Goal: Check status: Check status

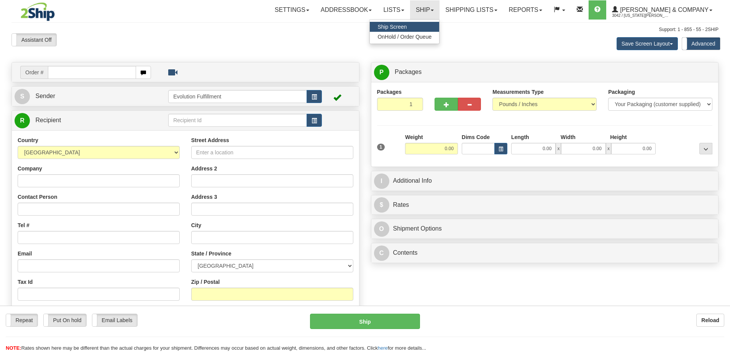
click at [432, 34] on span "OnHold / Order Queue" at bounding box center [405, 37] width 54 height 6
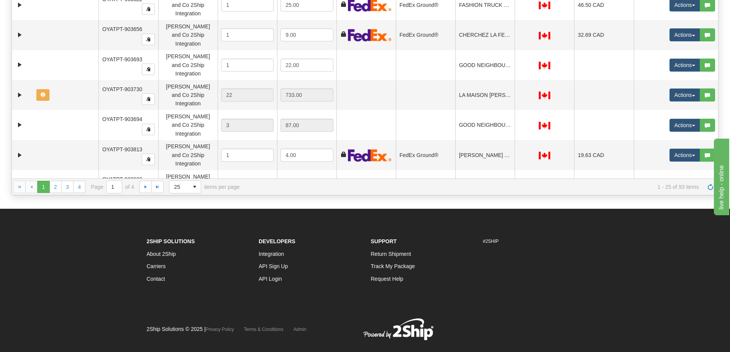
scroll to position [144, 0]
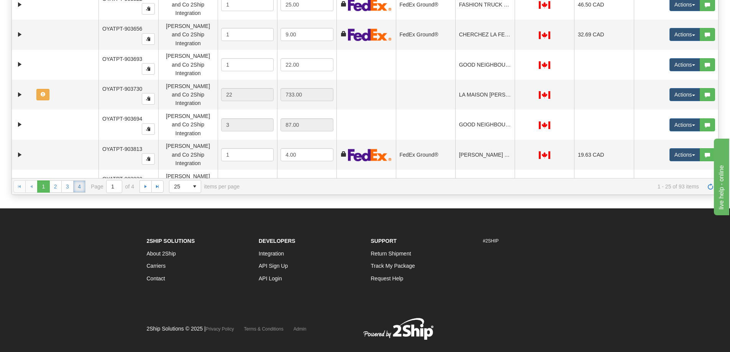
click at [78, 187] on link "4" at bounding box center [79, 187] width 12 height 12
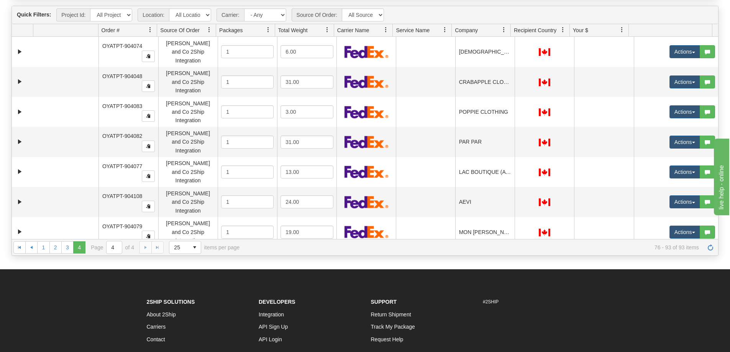
scroll to position [63, 0]
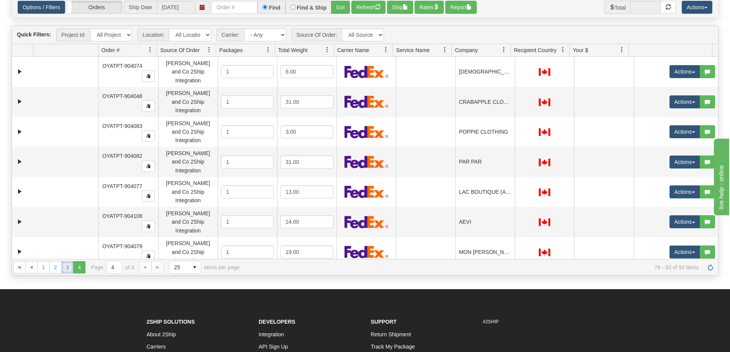
click at [69, 263] on link "3" at bounding box center [67, 267] width 12 height 12
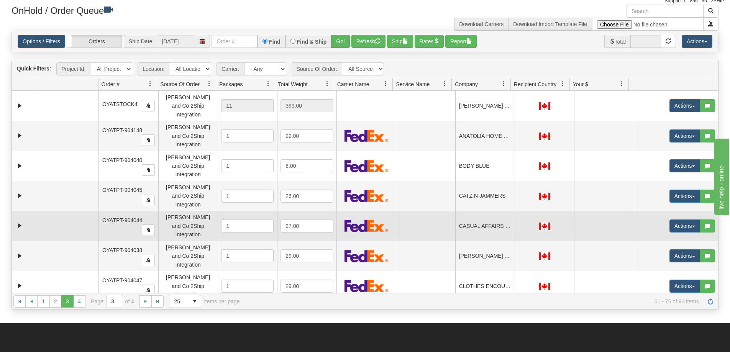
scroll to position [0, 0]
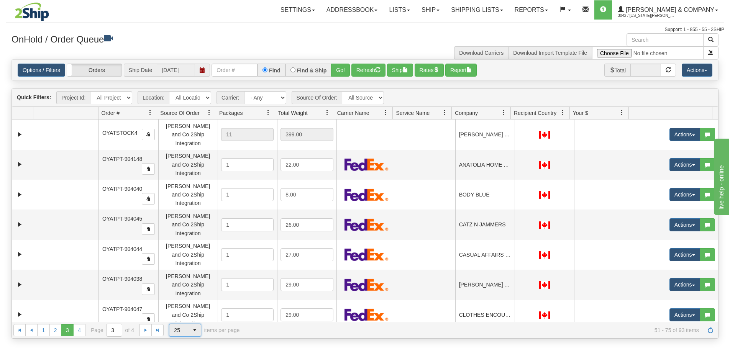
click at [187, 332] on span "25" at bounding box center [178, 330] width 19 height 12
click at [189, 320] on li "100" at bounding box center [184, 318] width 31 height 11
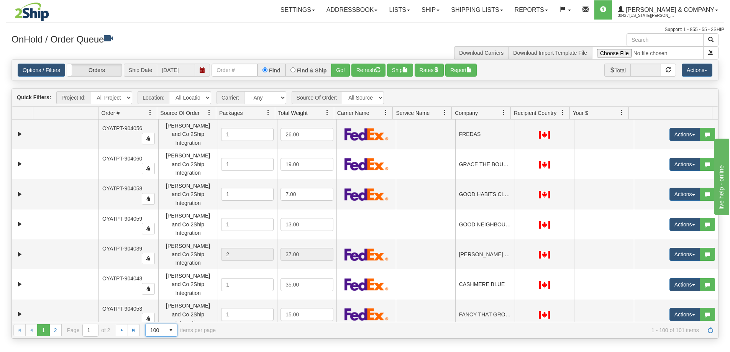
scroll to position [1715, 0]
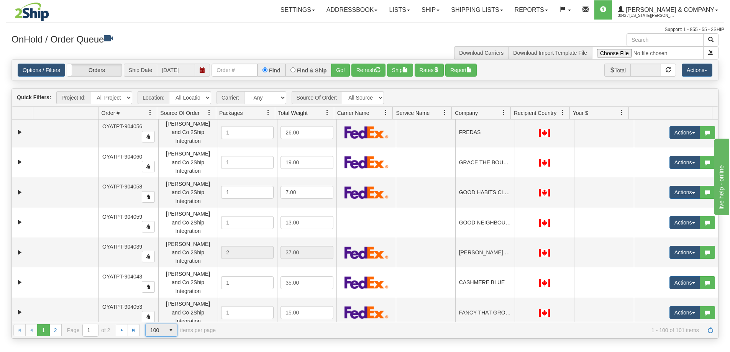
click at [162, 332] on span "100" at bounding box center [155, 330] width 19 height 12
click at [166, 292] on li "25" at bounding box center [161, 296] width 31 height 11
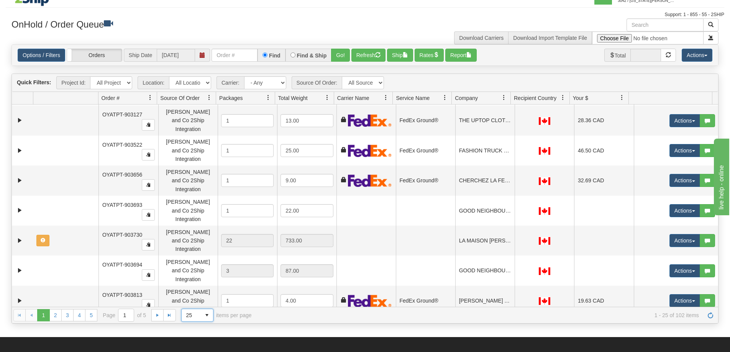
scroll to position [407, 0]
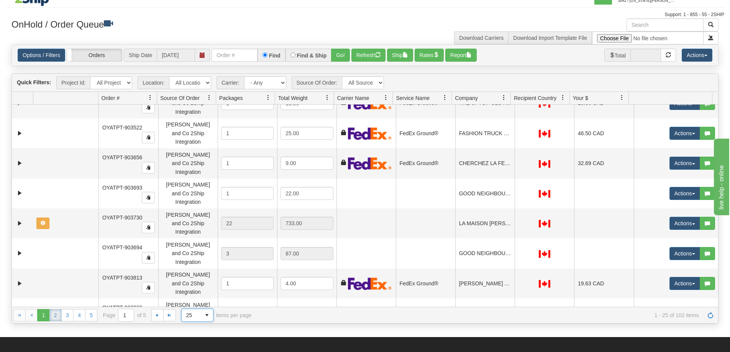
click at [54, 315] on link "2" at bounding box center [55, 315] width 12 height 12
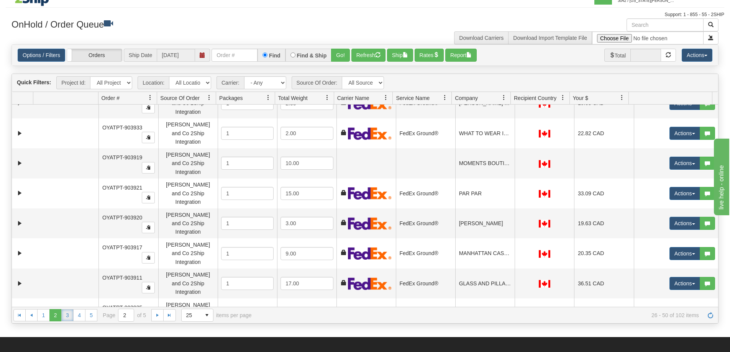
click at [68, 317] on link "3" at bounding box center [67, 315] width 12 height 12
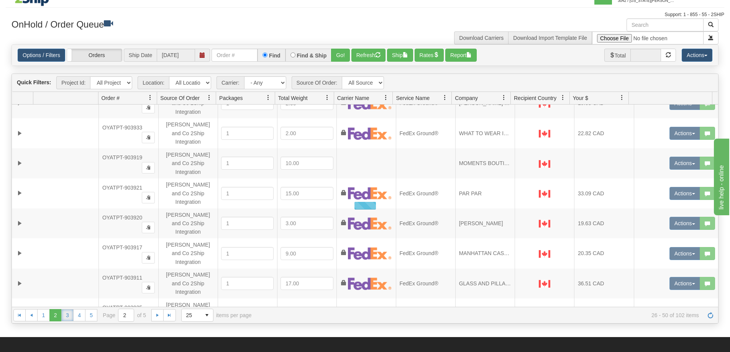
click at [68, 317] on link "3" at bounding box center [67, 315] width 12 height 12
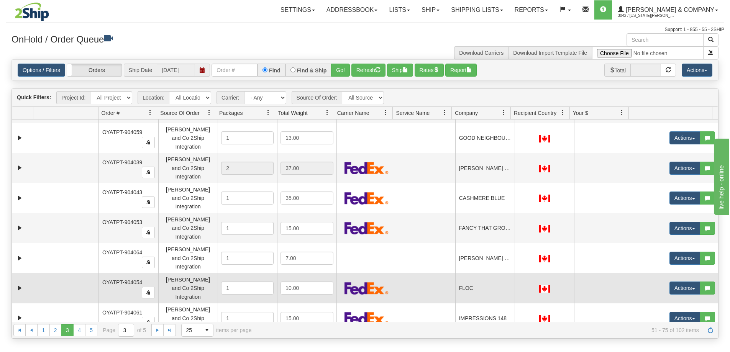
scroll to position [404, 0]
